Goal: Information Seeking & Learning: Learn about a topic

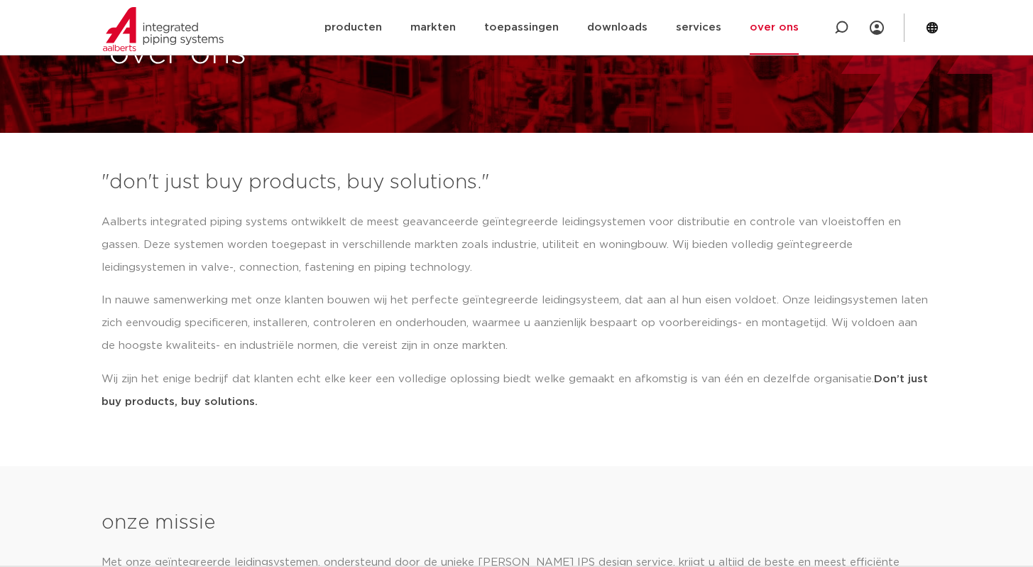
scroll to position [109, 0]
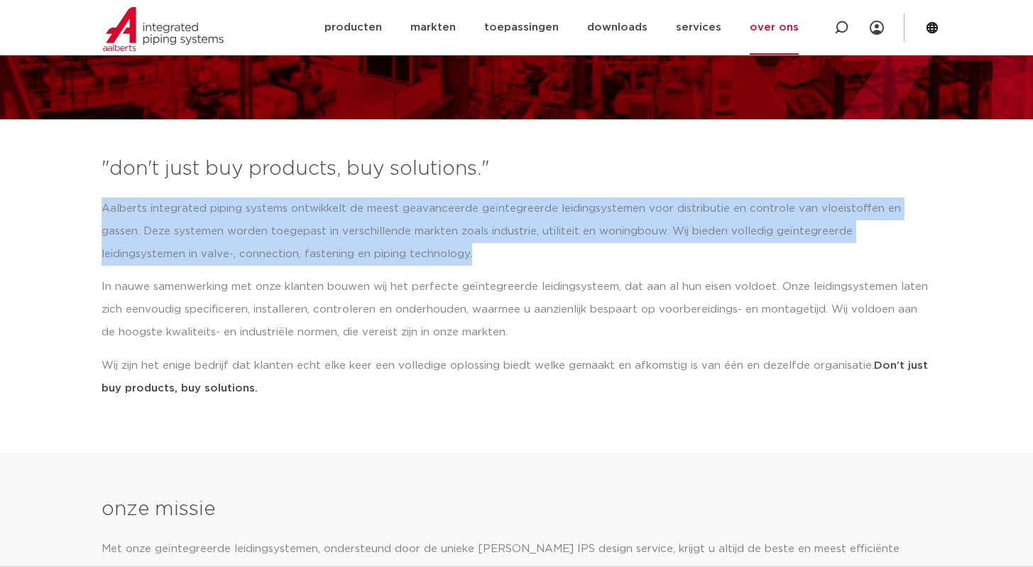
drag, startPoint x: 376, startPoint y: 253, endPoint x: 99, endPoint y: 207, distance: 280.9
click at [99, 207] on div ""don't just buy products, buy solutions." Aalberts integrated piping systems on…" at bounding box center [516, 282] width 845 height 269
click at [154, 249] on p "Aalberts integrated piping systems ontwikkelt de meest geavanceerde geïntegreer…" at bounding box center [517, 231] width 831 height 68
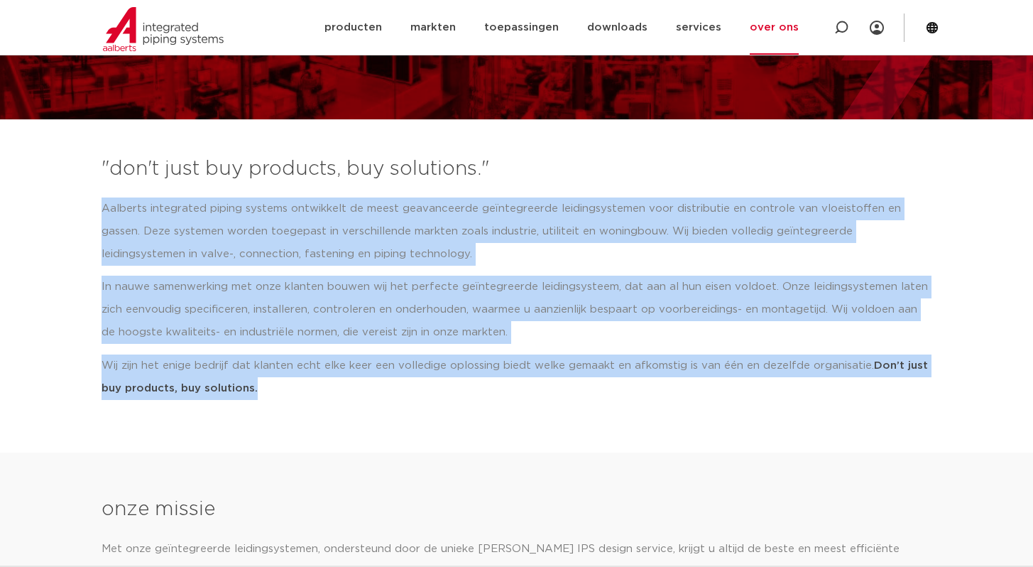
drag, startPoint x: 99, startPoint y: 207, endPoint x: 337, endPoint y: 391, distance: 300.7
click at [337, 392] on div ""don't just buy products, buy solutions." Aalberts integrated piping systems on…" at bounding box center [516, 282] width 845 height 269
copy div "Aalberts integrated piping systems ontwikkelt de meest geavanceerde geïntegreer…"
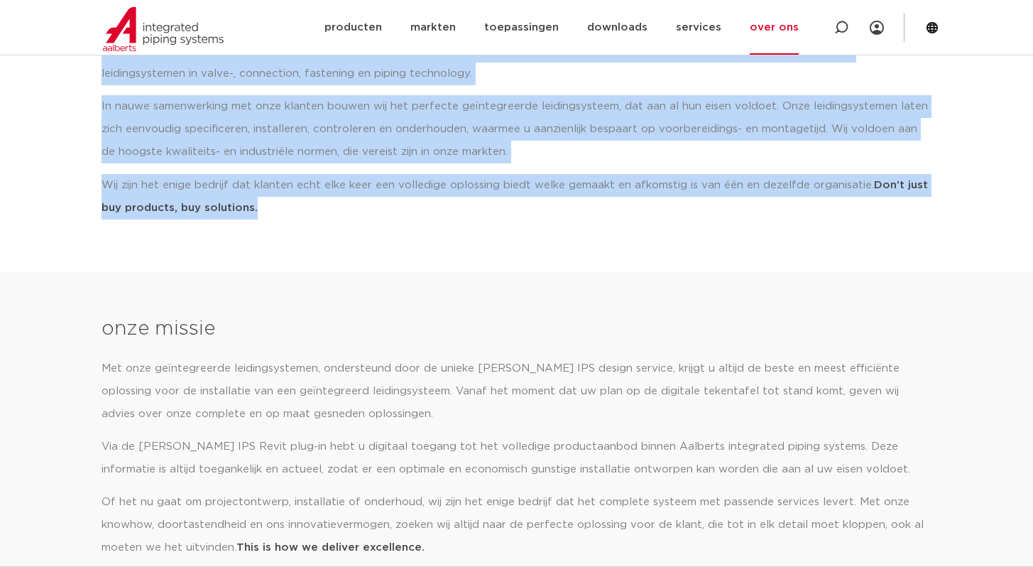
scroll to position [389, 0]
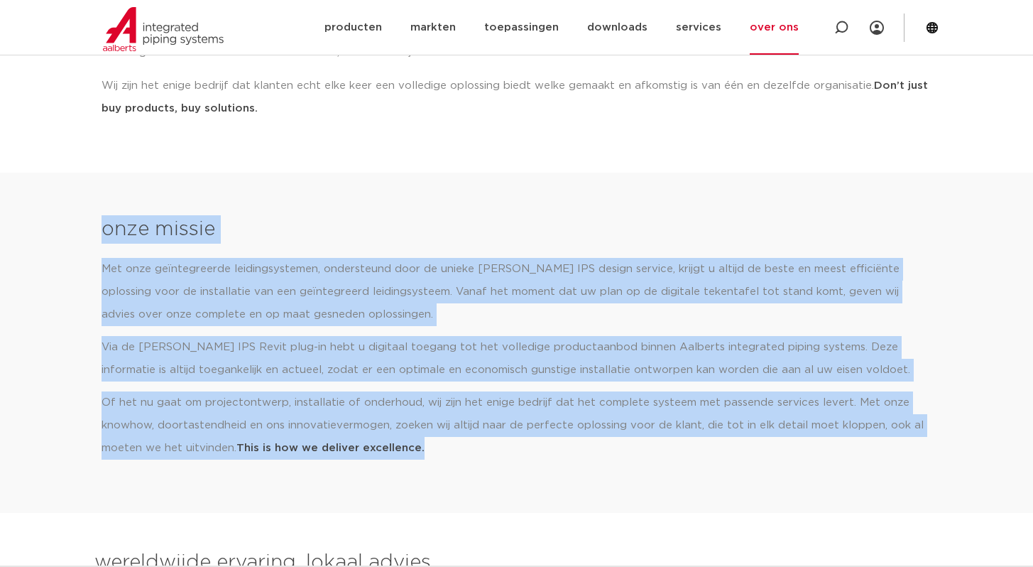
drag, startPoint x: 107, startPoint y: 230, endPoint x: 440, endPoint y: 440, distance: 393.4
click at [444, 440] on div "onze missie Met onze geïntegreerde leidingsystemen, ondersteund door de unieke …" at bounding box center [516, 342] width 845 height 269
copy div "onze missie Met onze geïntegreerde leidingsystemen, ondersteund door de unieke …"
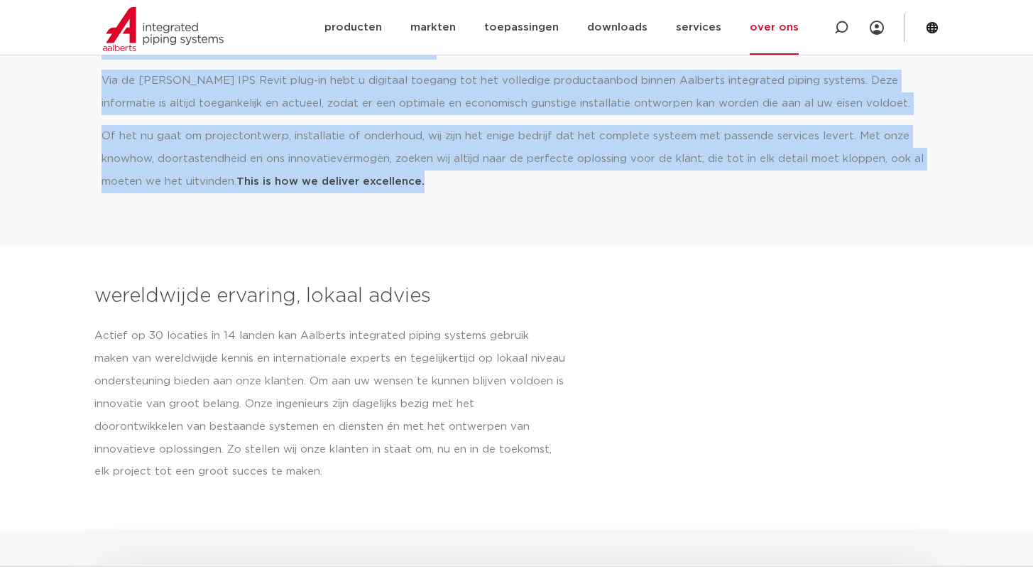
scroll to position [829, 0]
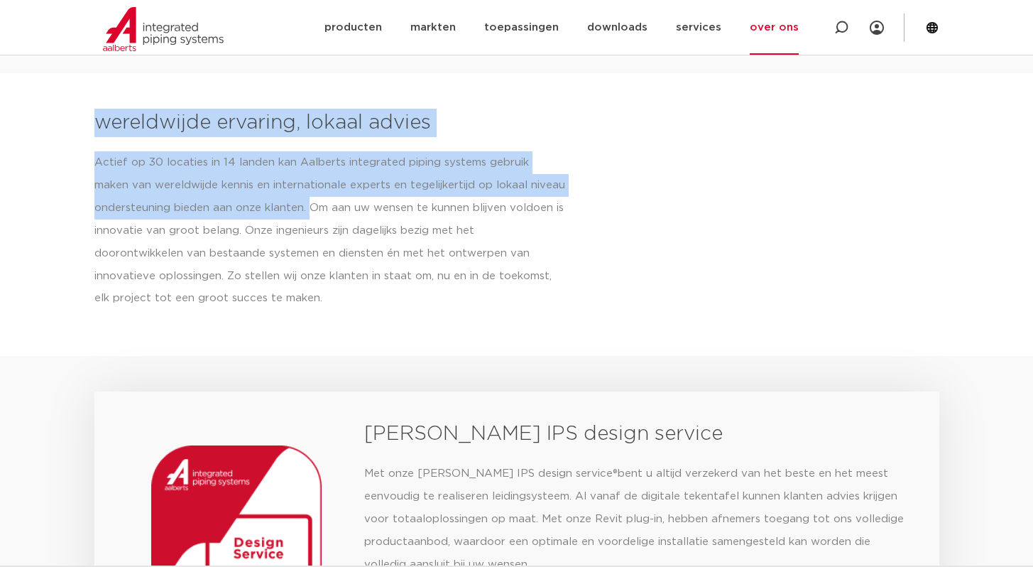
drag, startPoint x: 94, startPoint y: 119, endPoint x: 310, endPoint y: 212, distance: 235.1
click at [310, 212] on div "wereldwijde ervaring, lokaal advies Actief op 30 locaties in 14 landen kan [PER…" at bounding box center [347, 215] width 506 height 212
copy div "wereldwijde ervaring, lokaal advies Actief op 30 locaties in 14 landen kan [PER…"
